Goal: Task Accomplishment & Management: Manage account settings

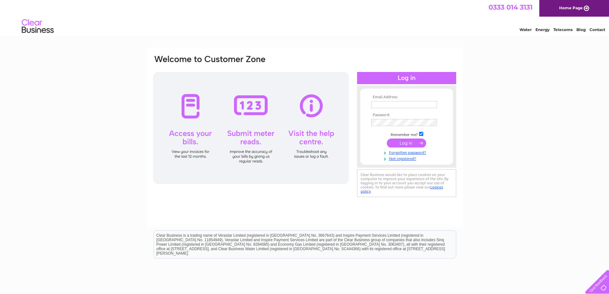
click at [384, 107] on input "text" at bounding box center [404, 104] width 66 height 7
type input "[EMAIL_ADDRESS][DOMAIN_NAME]"
click at [387, 139] on input "submit" at bounding box center [406, 143] width 39 height 9
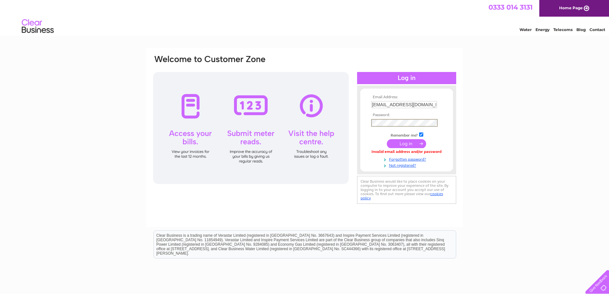
click at [387, 139] on input "submit" at bounding box center [406, 143] width 39 height 9
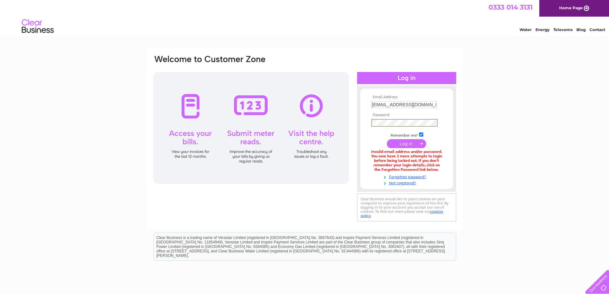
click at [448, 112] on form "Email Address: accounts@green-tourism.com Password:" at bounding box center [406, 140] width 93 height 90
click at [413, 143] on input "submit" at bounding box center [406, 142] width 39 height 9
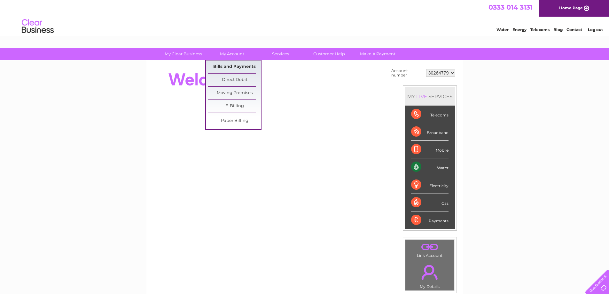
click at [227, 67] on link "Bills and Payments" at bounding box center [234, 66] width 53 height 13
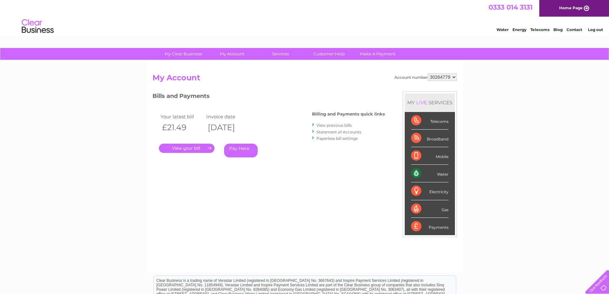
click at [207, 147] on link "." at bounding box center [187, 147] width 56 height 9
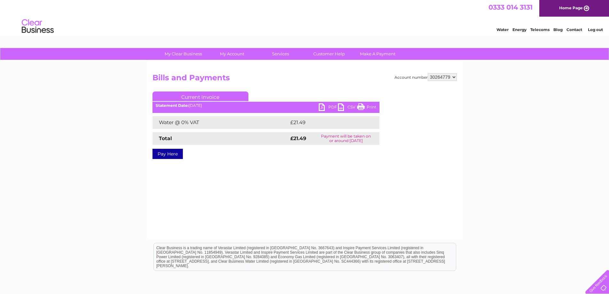
click at [322, 107] on link "PDF" at bounding box center [328, 107] width 19 height 9
click at [433, 35] on div "Water Energy Telecoms Blog Contact Log out" at bounding box center [304, 27] width 609 height 21
click at [599, 31] on link "Log out" at bounding box center [595, 29] width 15 height 5
